Goal: Information Seeking & Learning: Learn about a topic

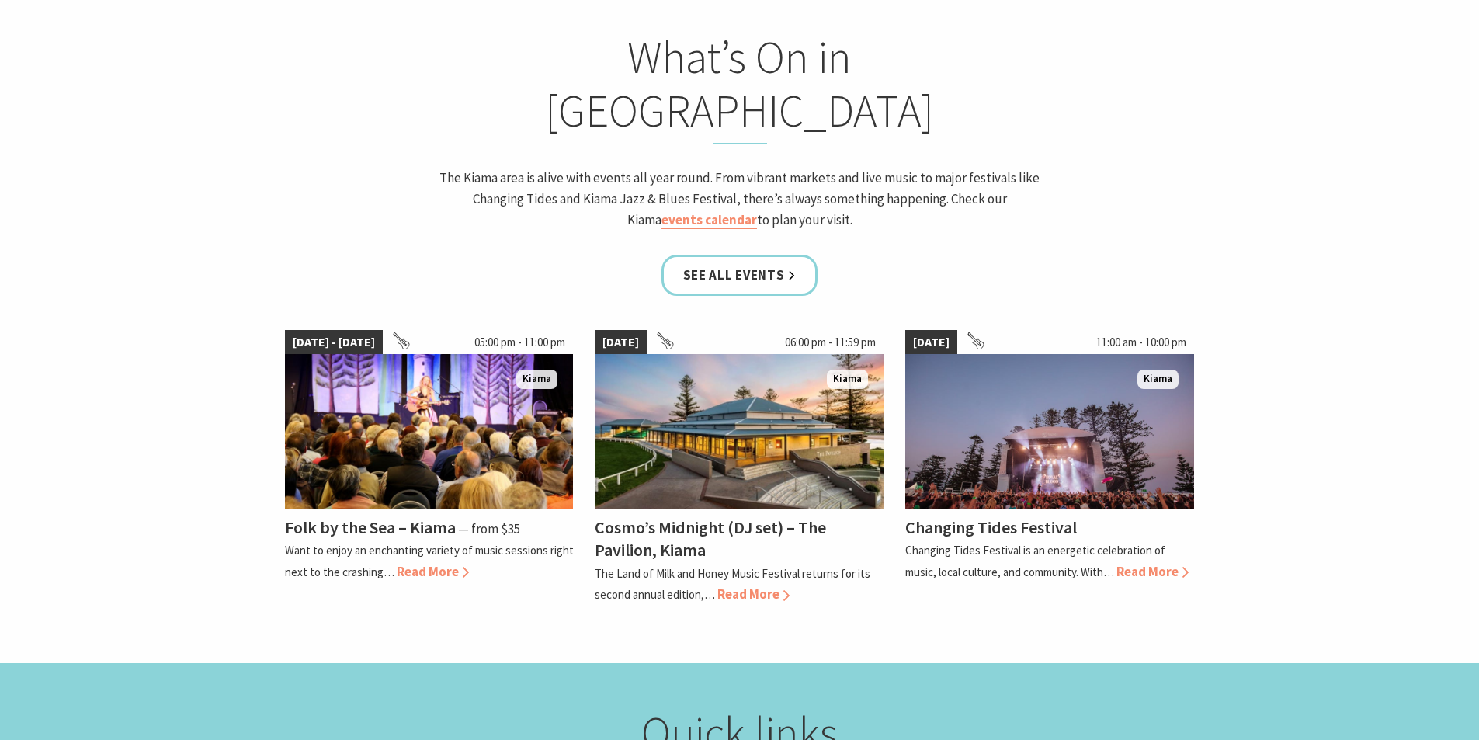
scroll to position [1397, 0]
click at [1160, 562] on span "Read More" at bounding box center [1152, 570] width 72 height 17
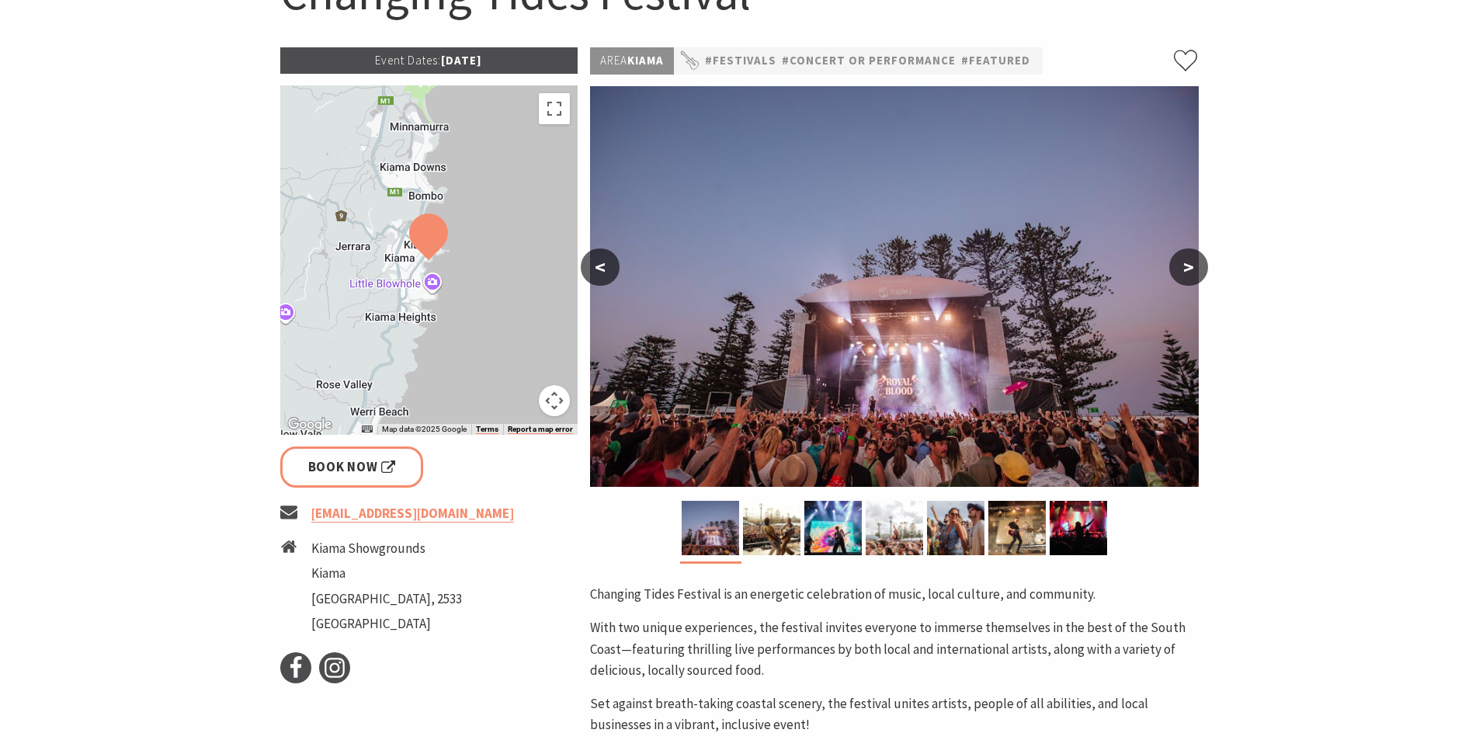
scroll to position [155, 0]
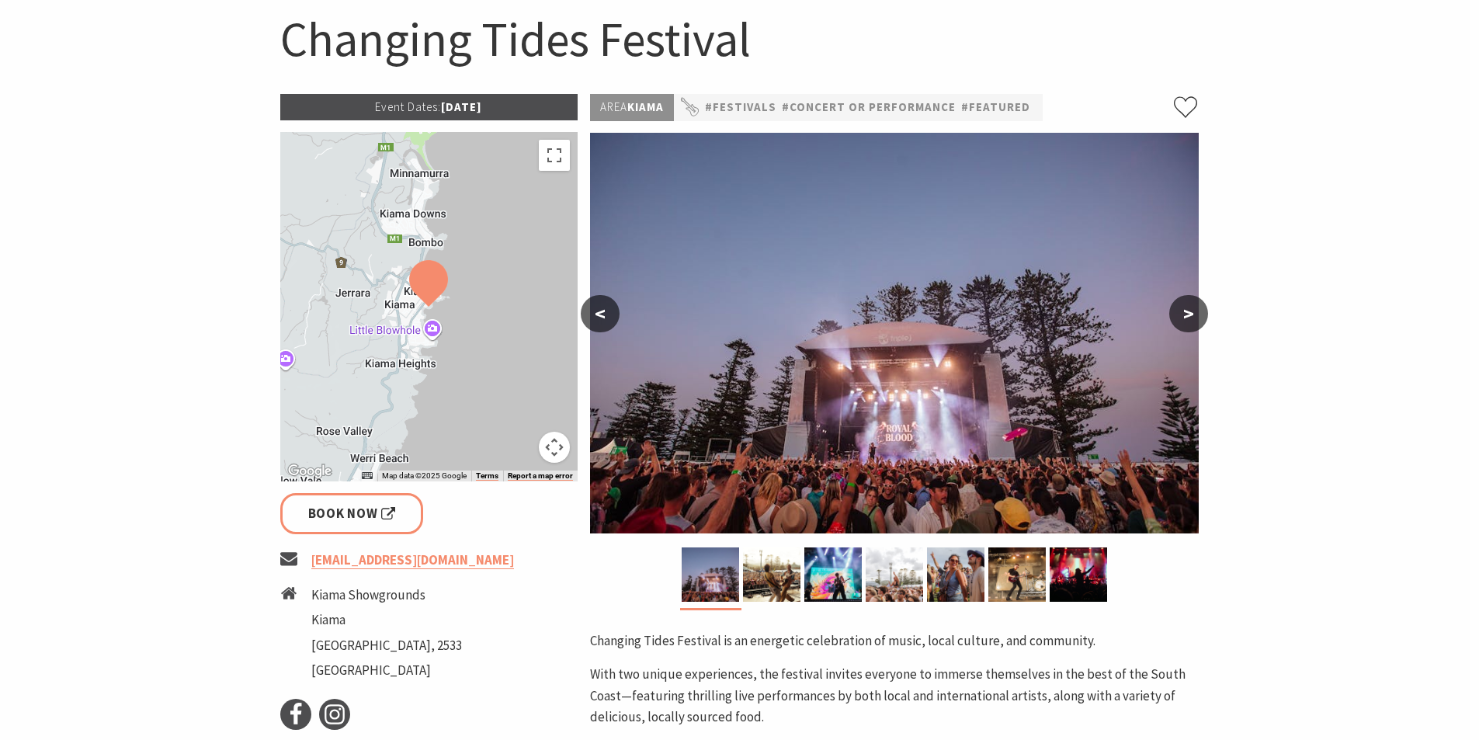
click at [1194, 314] on button ">" at bounding box center [1188, 313] width 39 height 37
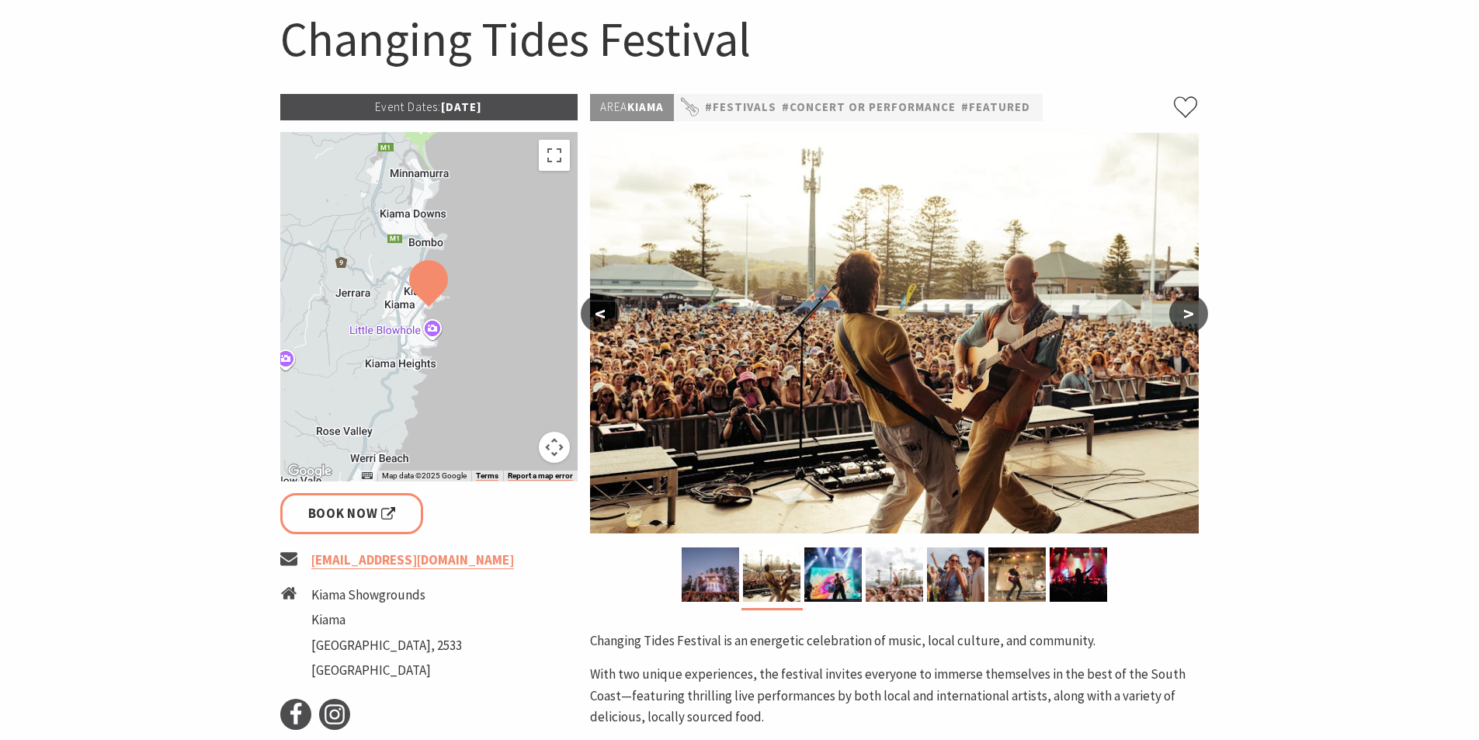
click at [1194, 314] on button ">" at bounding box center [1188, 313] width 39 height 37
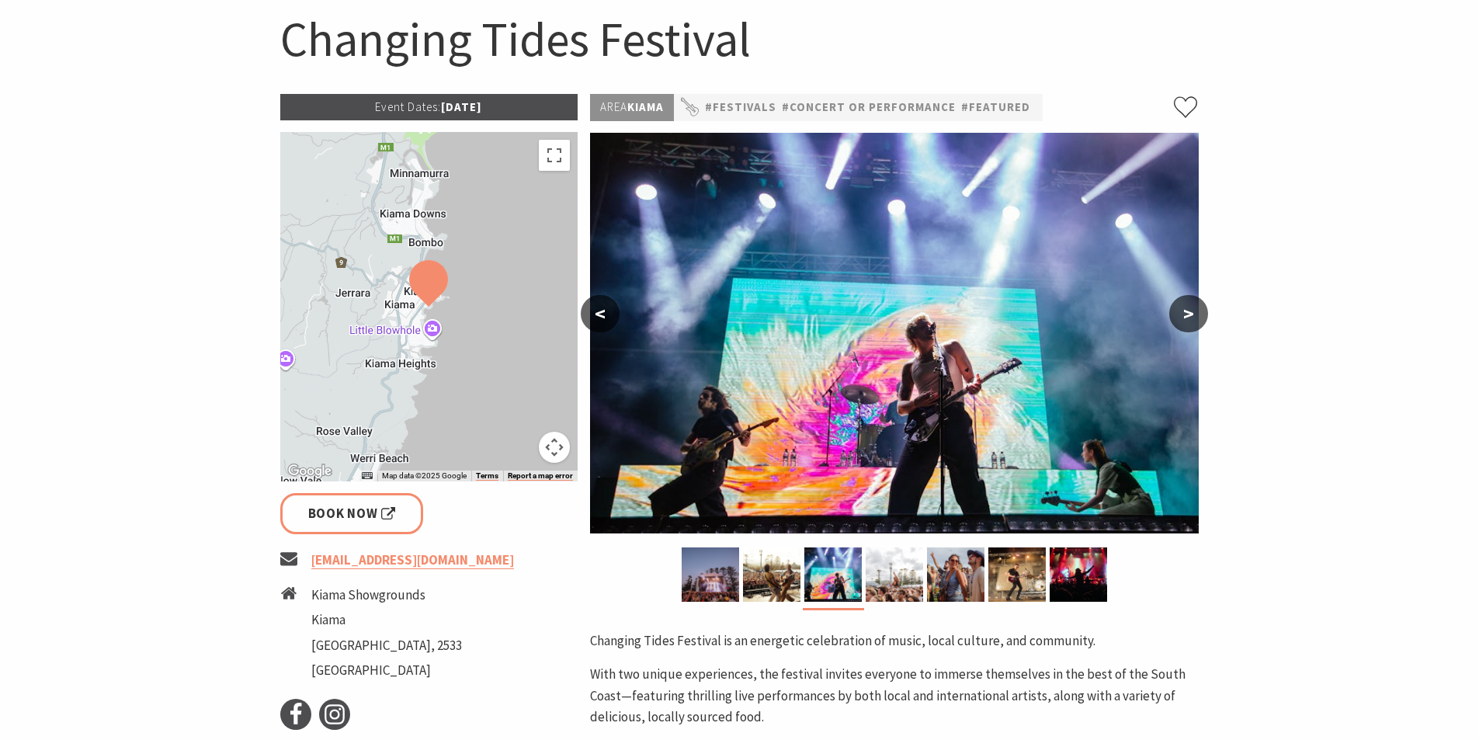
click at [1194, 314] on button ">" at bounding box center [1188, 313] width 39 height 37
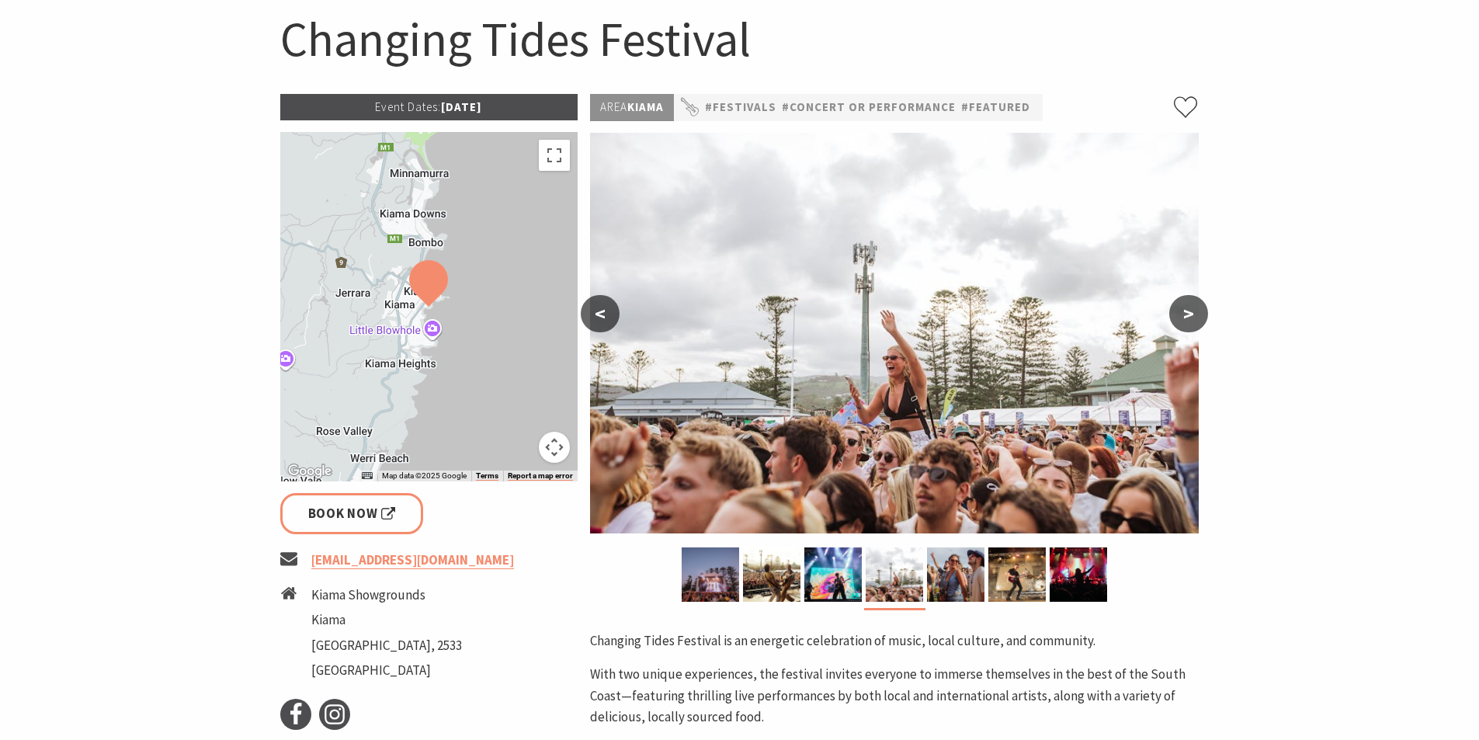
click at [1194, 314] on button ">" at bounding box center [1188, 313] width 39 height 37
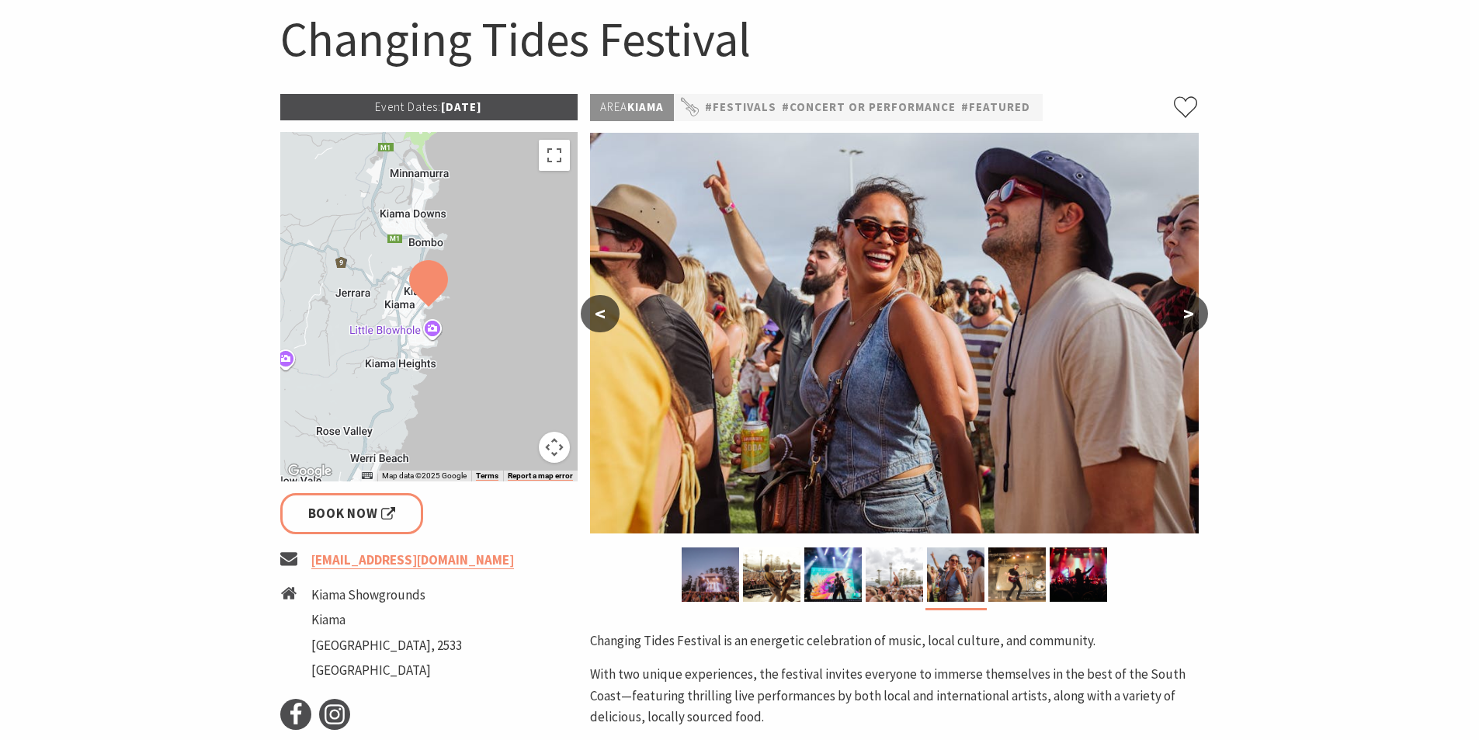
click at [1194, 314] on button ">" at bounding box center [1188, 313] width 39 height 37
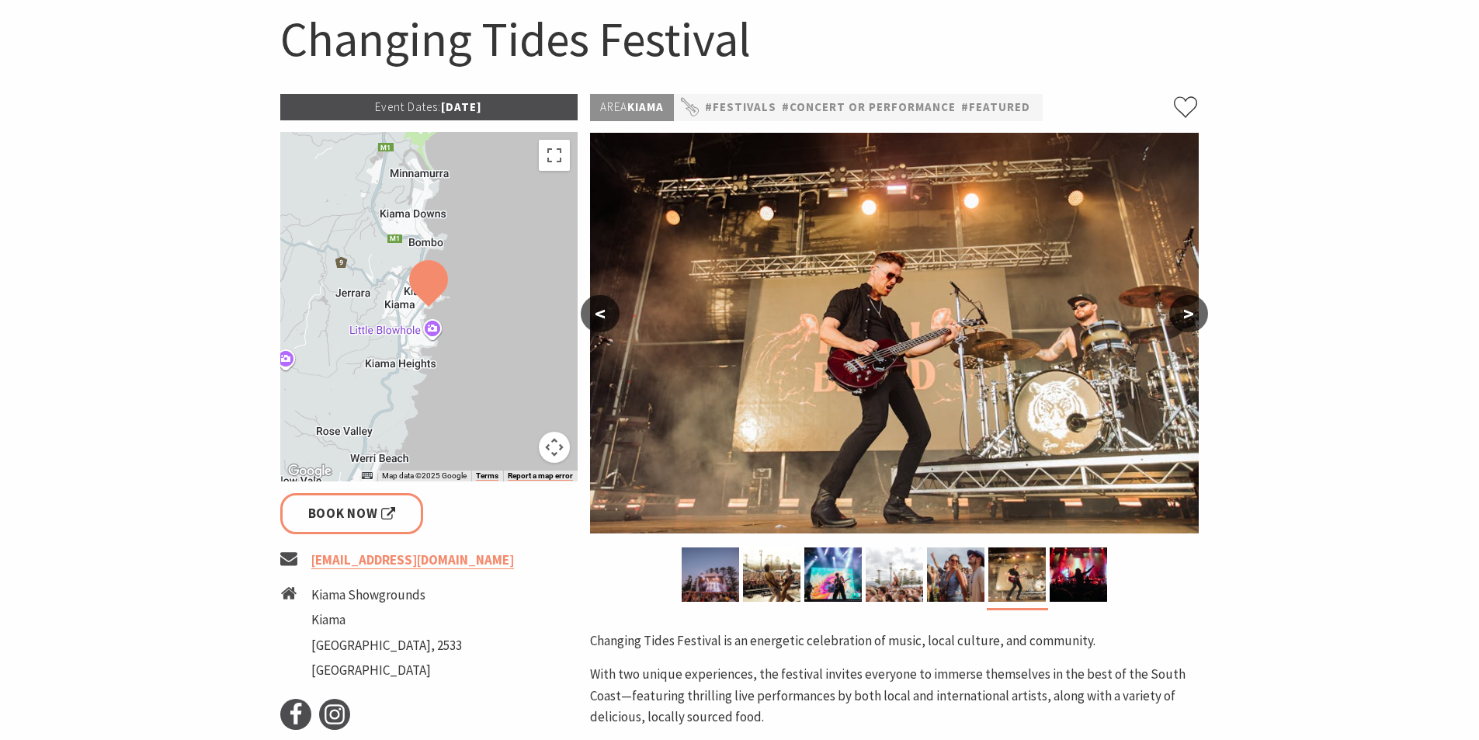
click at [1194, 314] on button ">" at bounding box center [1188, 313] width 39 height 37
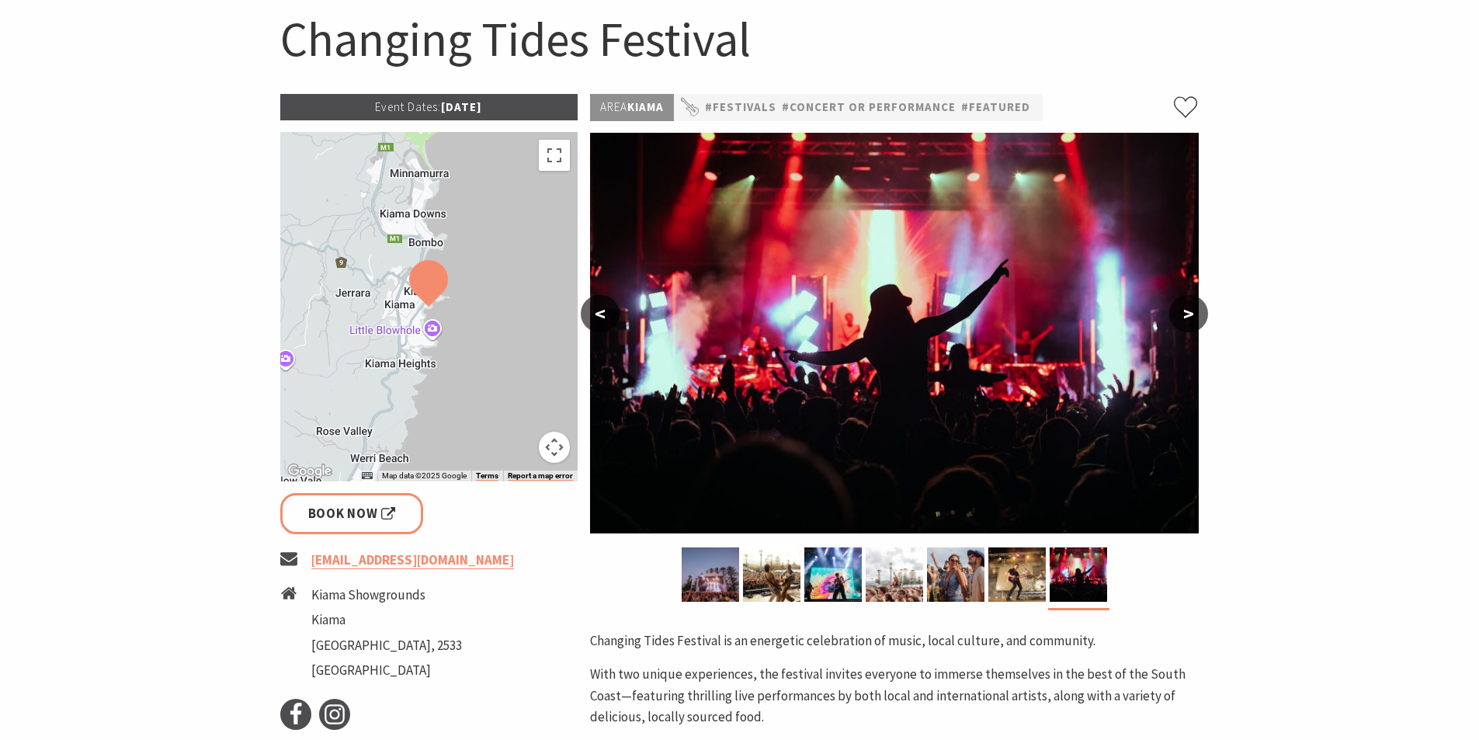
click at [1194, 314] on button ">" at bounding box center [1188, 313] width 39 height 37
click at [873, 105] on link "#Concert or Performance" at bounding box center [869, 107] width 174 height 19
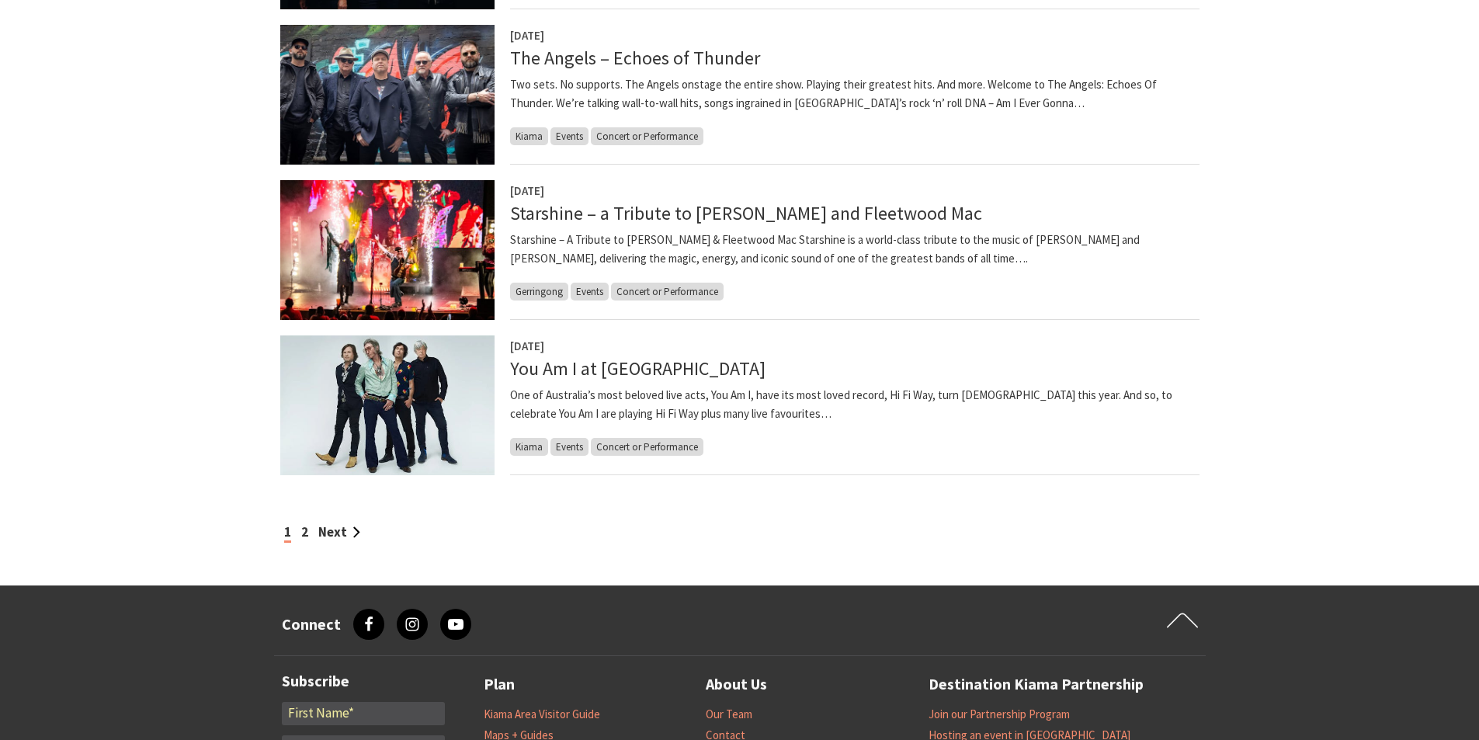
scroll to position [1242, 0]
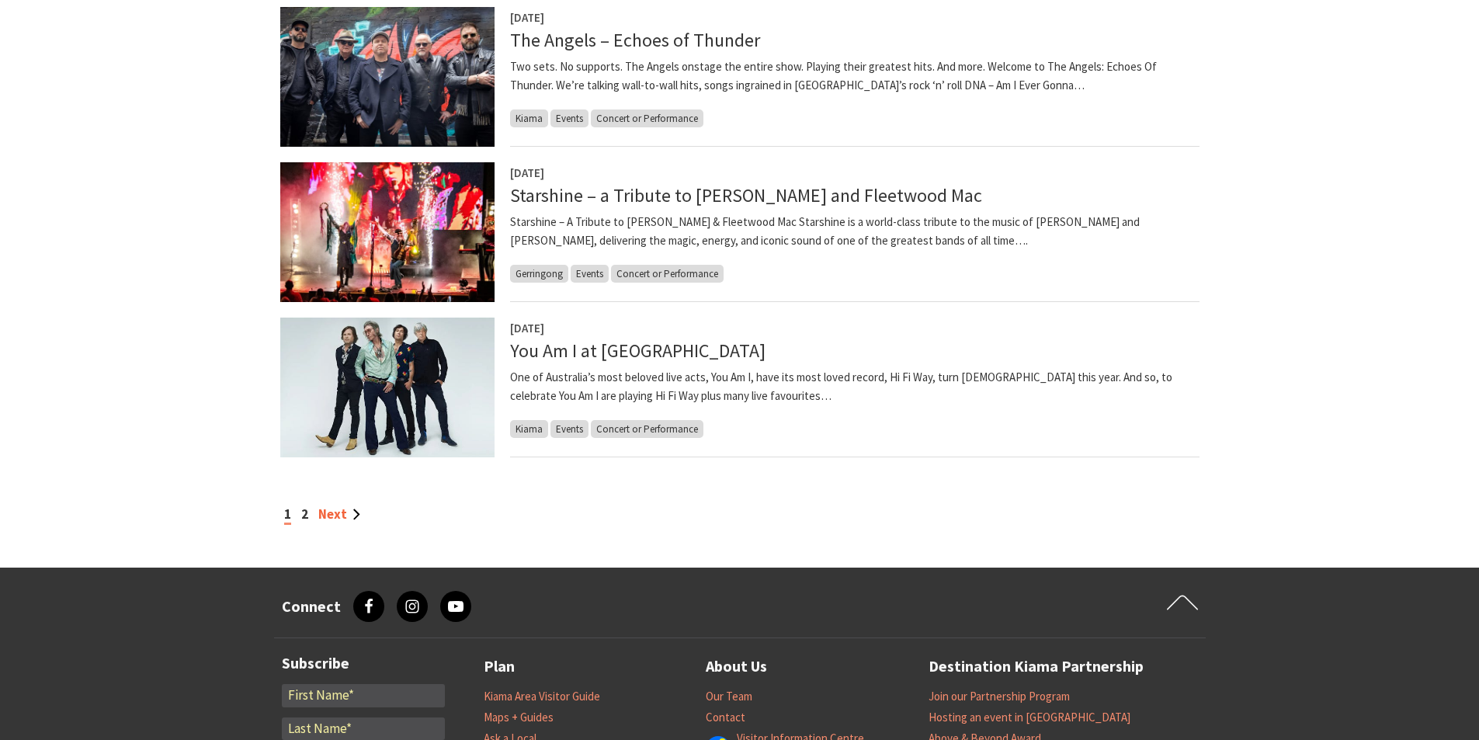
click at [336, 515] on link "Next" at bounding box center [339, 513] width 42 height 17
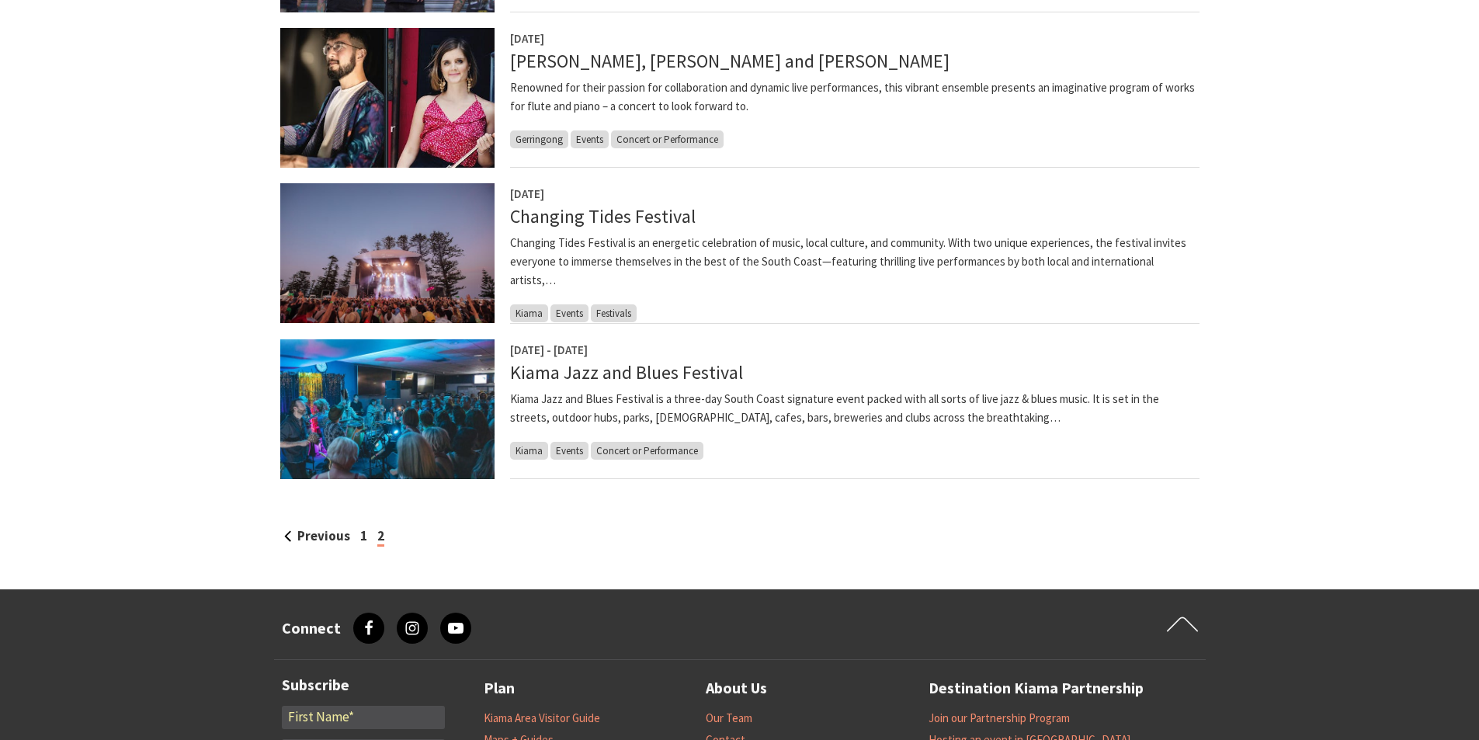
scroll to position [1242, 0]
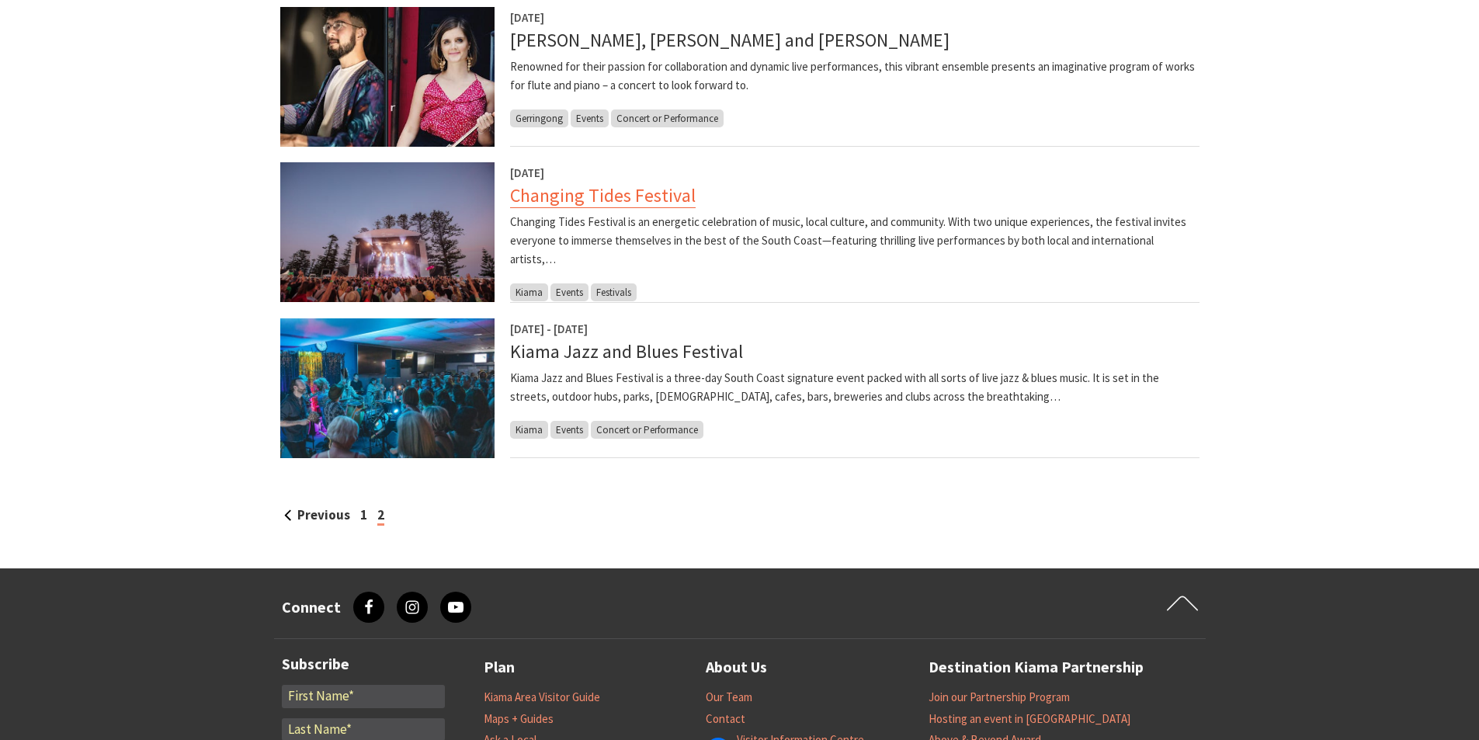
click at [581, 193] on link "Changing Tides Festival" at bounding box center [603, 195] width 186 height 25
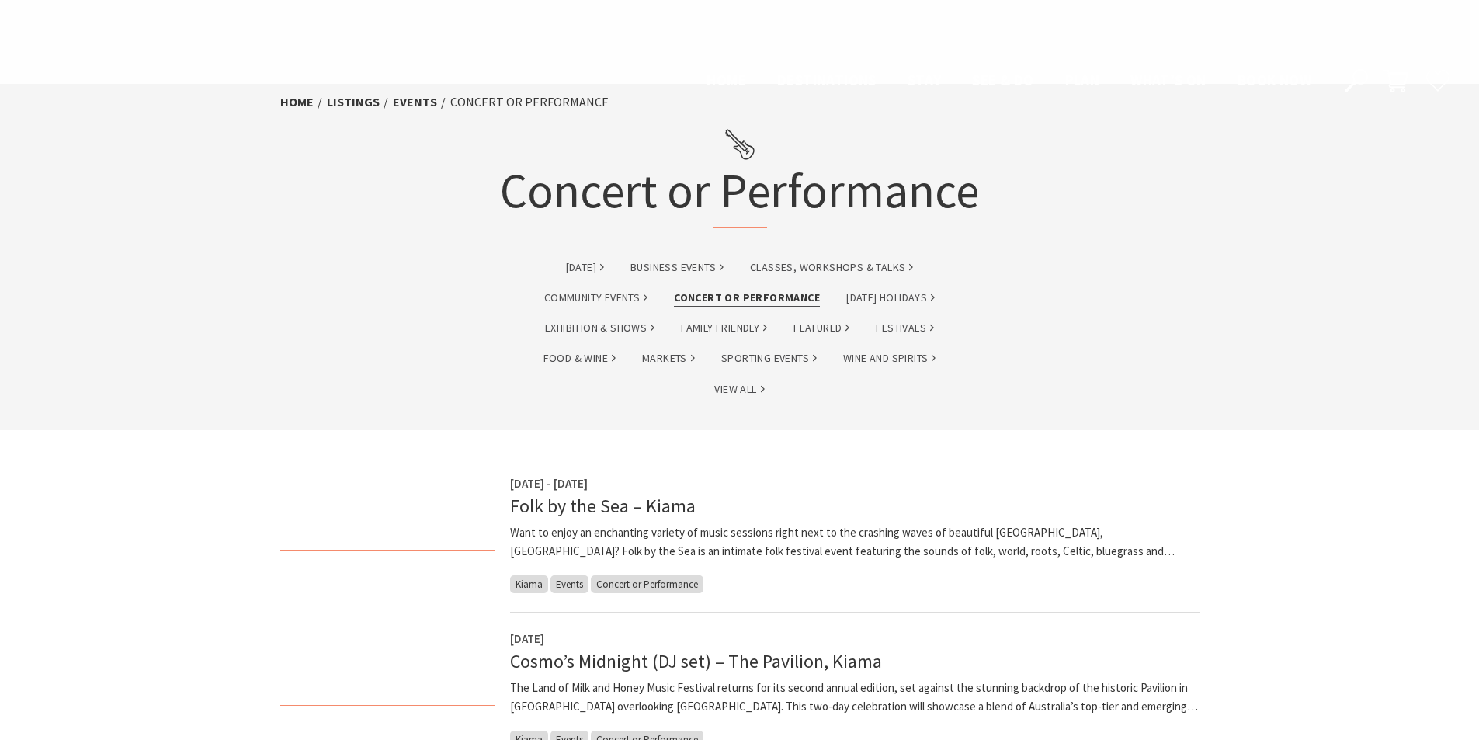
scroll to position [1242, 0]
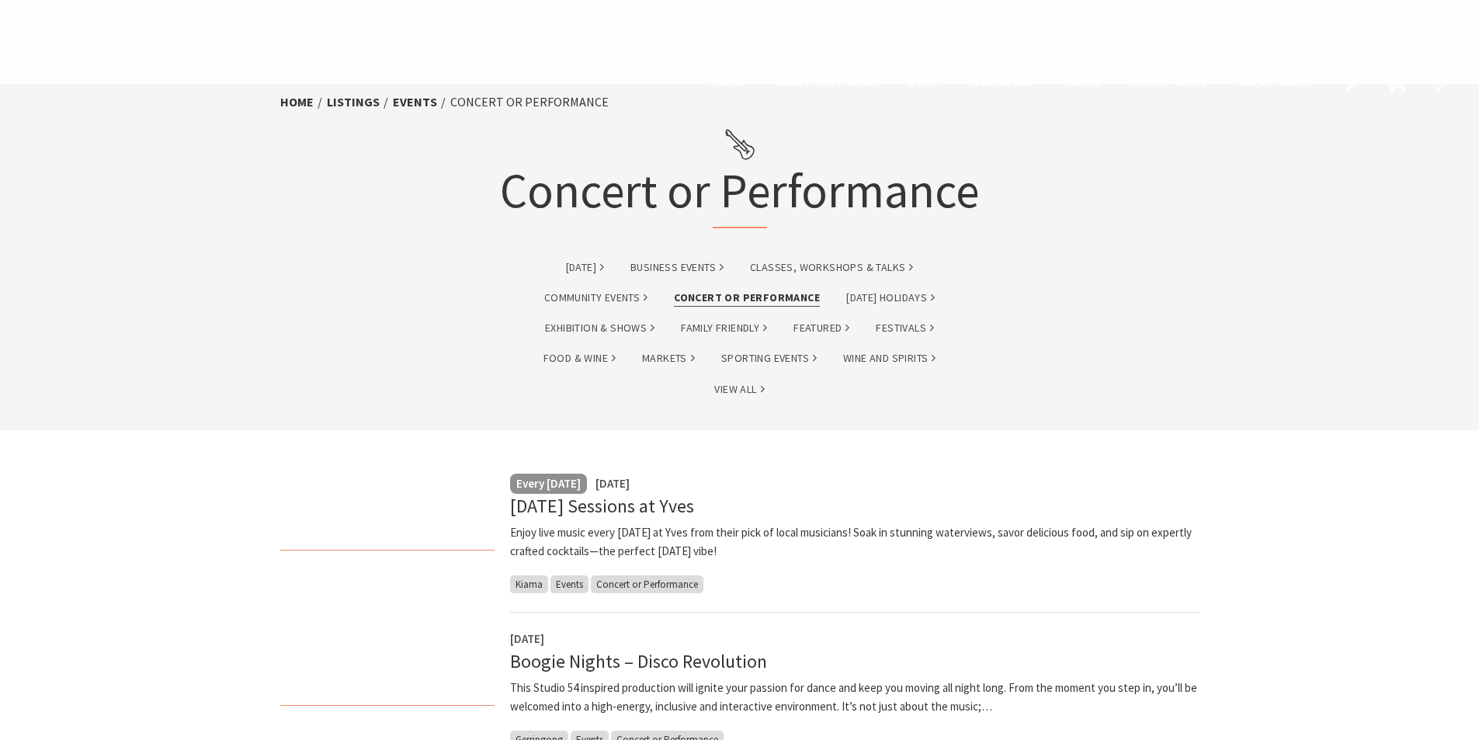
scroll to position [1242, 0]
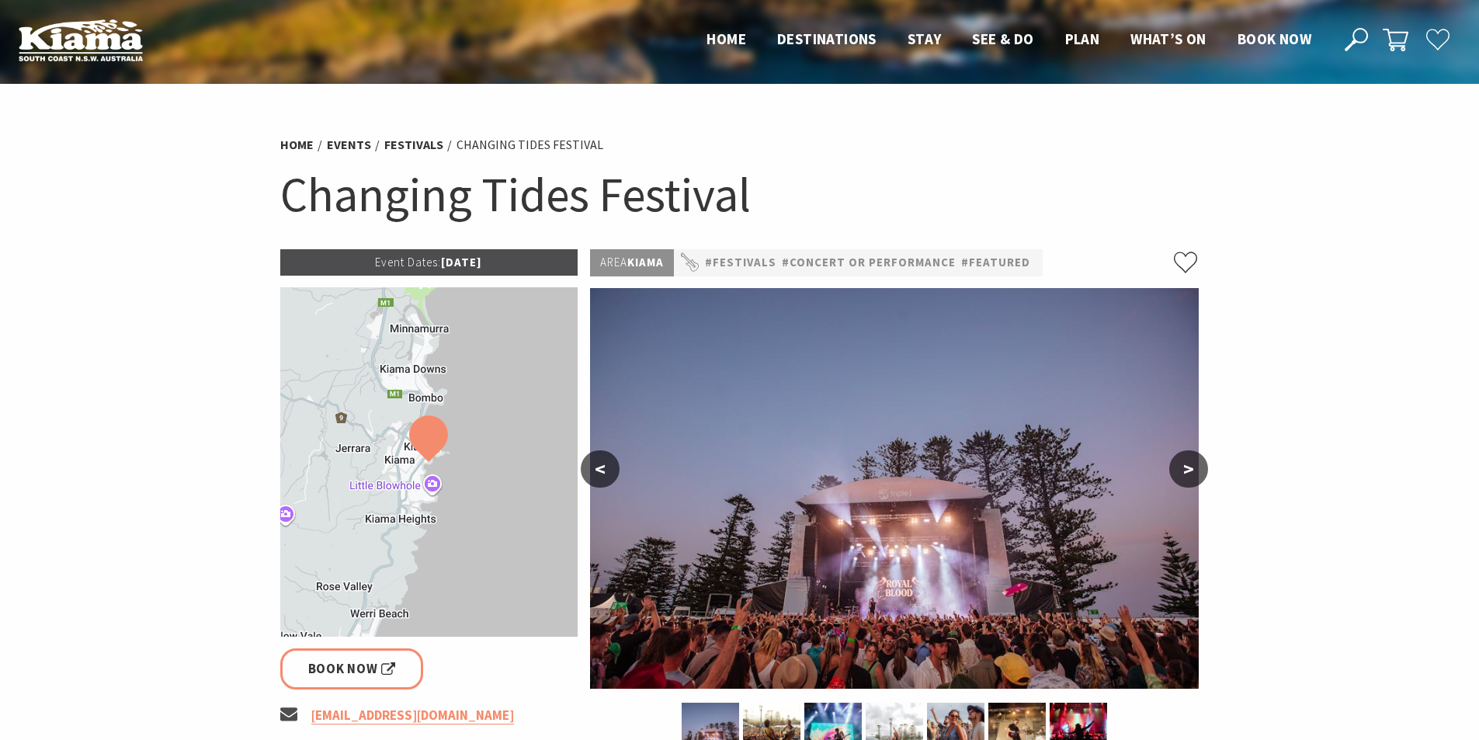
scroll to position [155, 0]
